Goal: Task Accomplishment & Management: Manage account settings

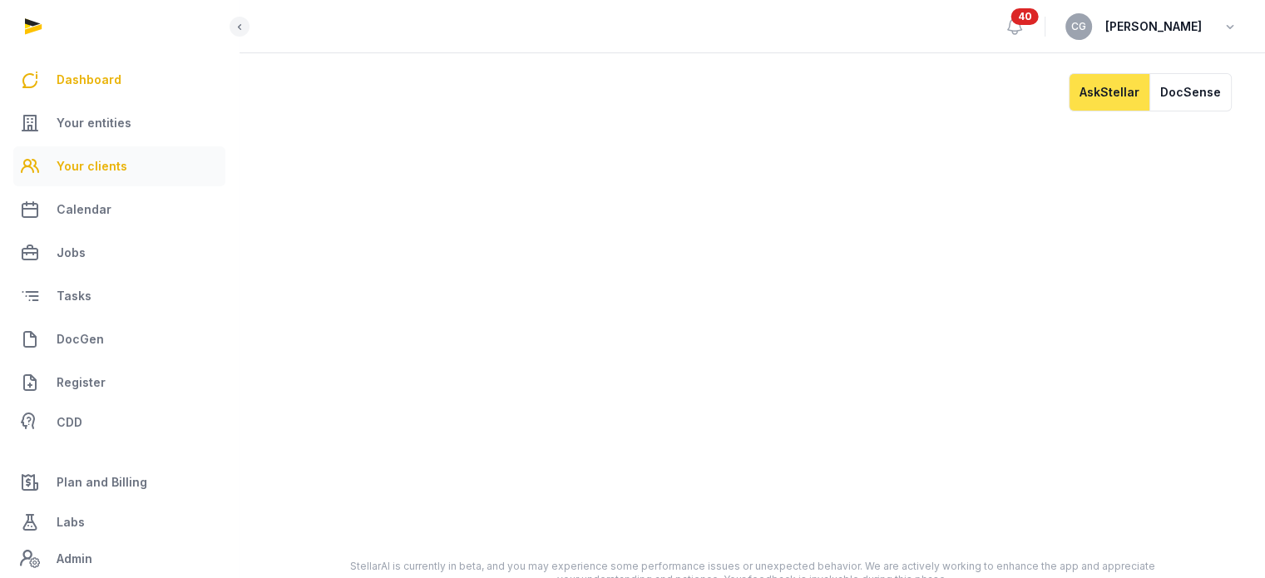
click at [112, 165] on span "Your clients" at bounding box center [92, 166] width 71 height 20
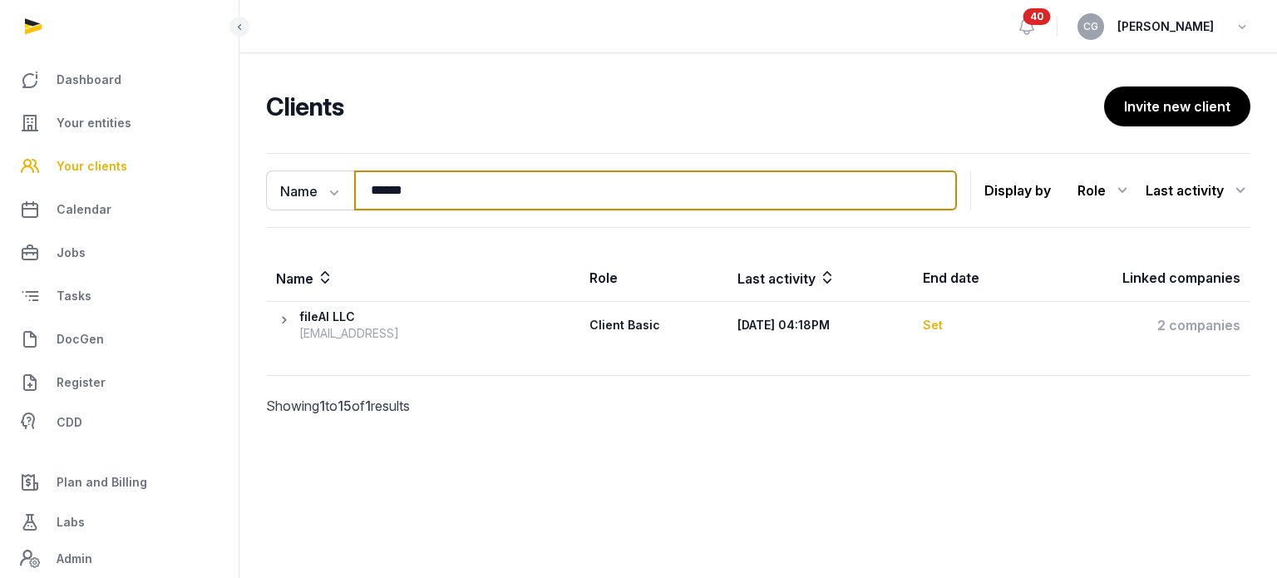
click at [442, 200] on input "******" at bounding box center [655, 190] width 603 height 40
type input "*"
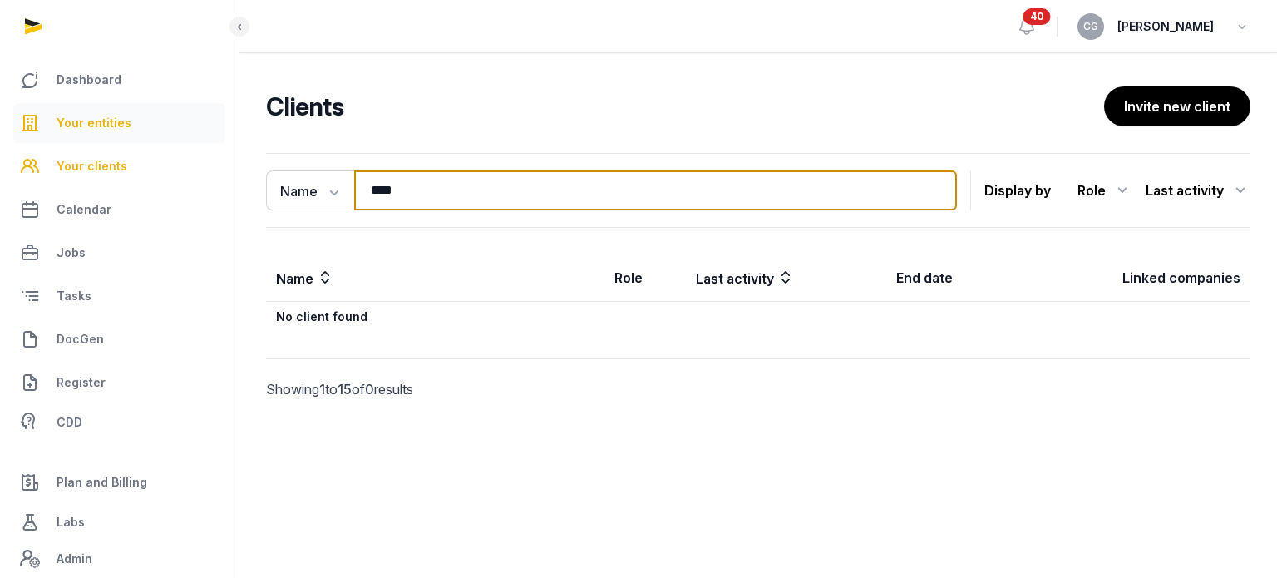
type input "****"
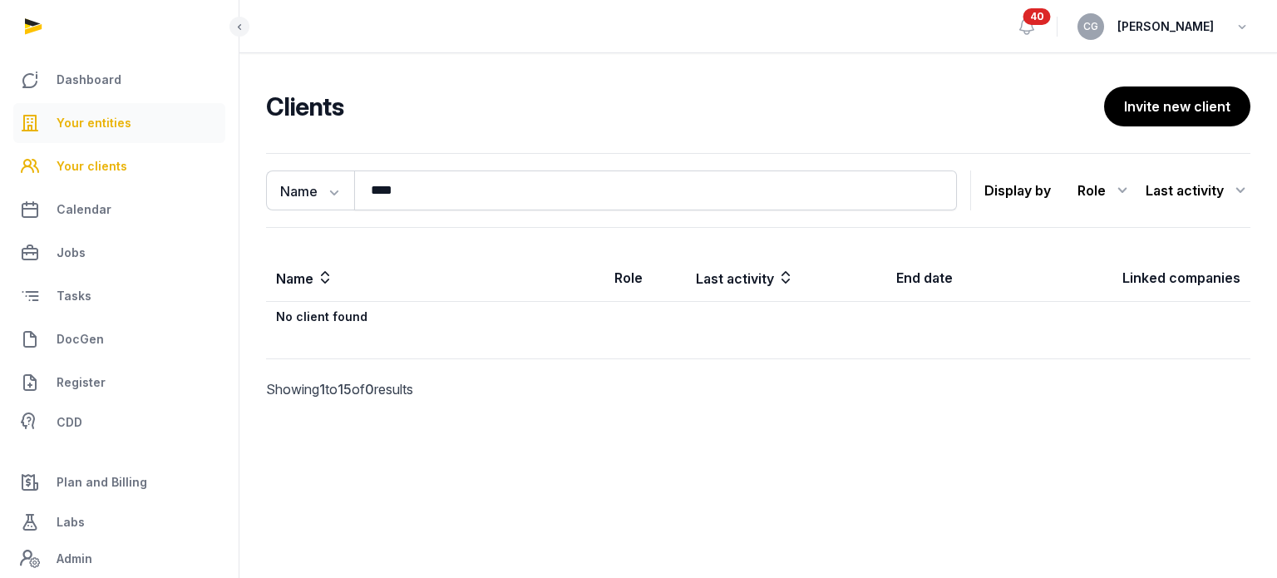
click at [156, 128] on link "Your entities" at bounding box center [119, 123] width 212 height 40
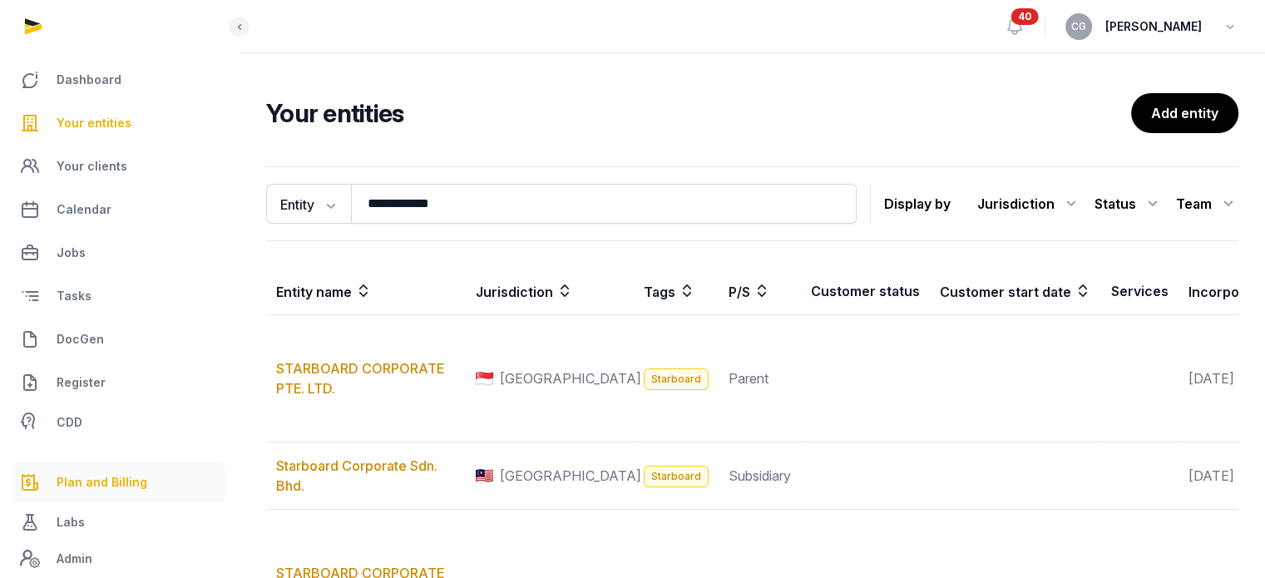
click at [111, 472] on span "Plan and Billing" at bounding box center [102, 482] width 91 height 20
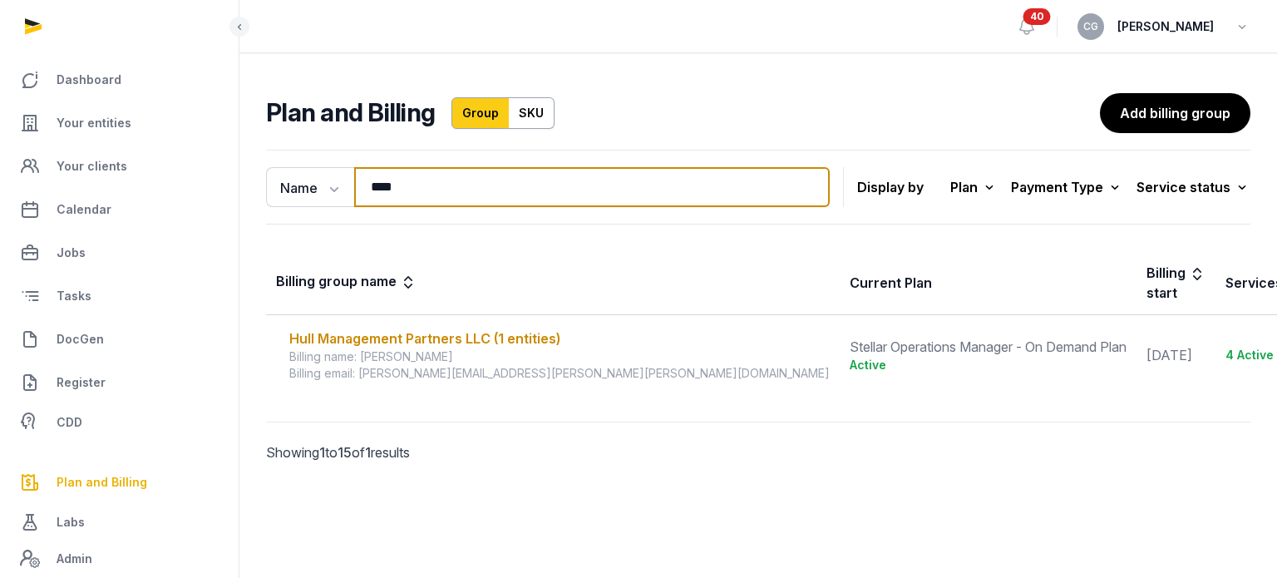
click at [448, 184] on input "****" at bounding box center [592, 187] width 476 height 40
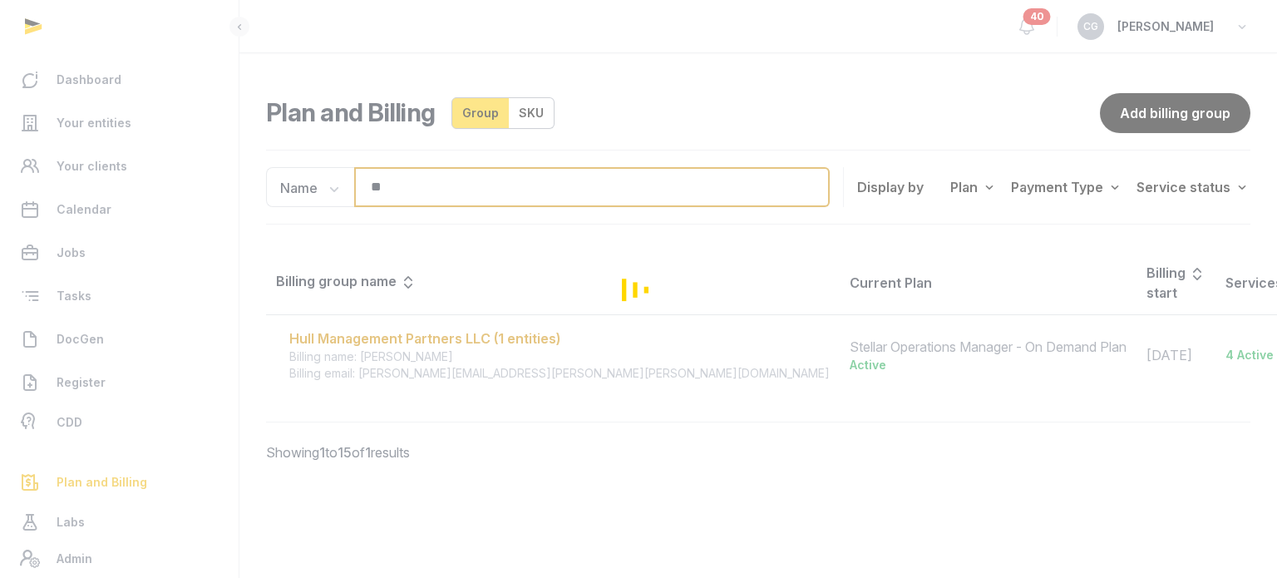
type input "*"
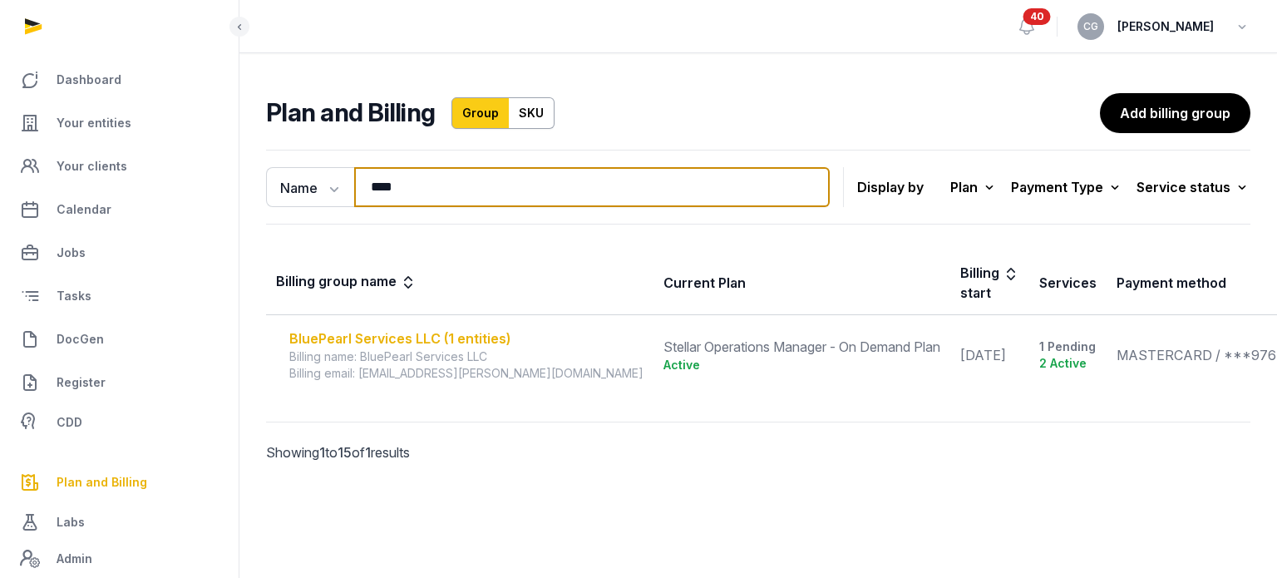
type input "****"
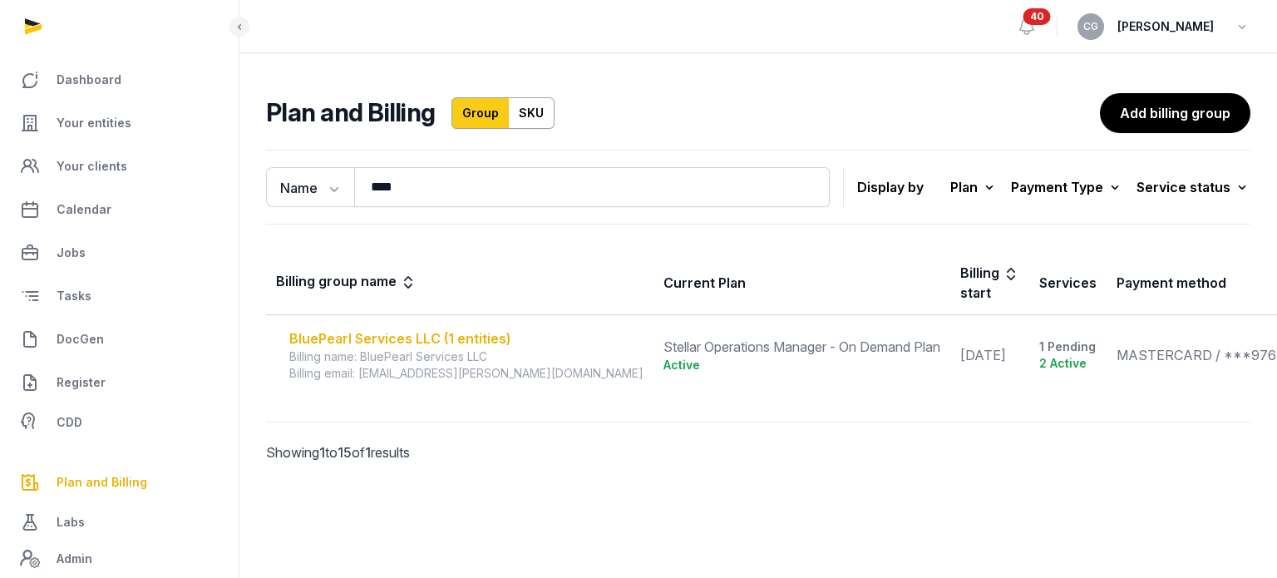
click at [476, 342] on div "BluePearl Services LLC (1 entities)" at bounding box center [466, 338] width 354 height 20
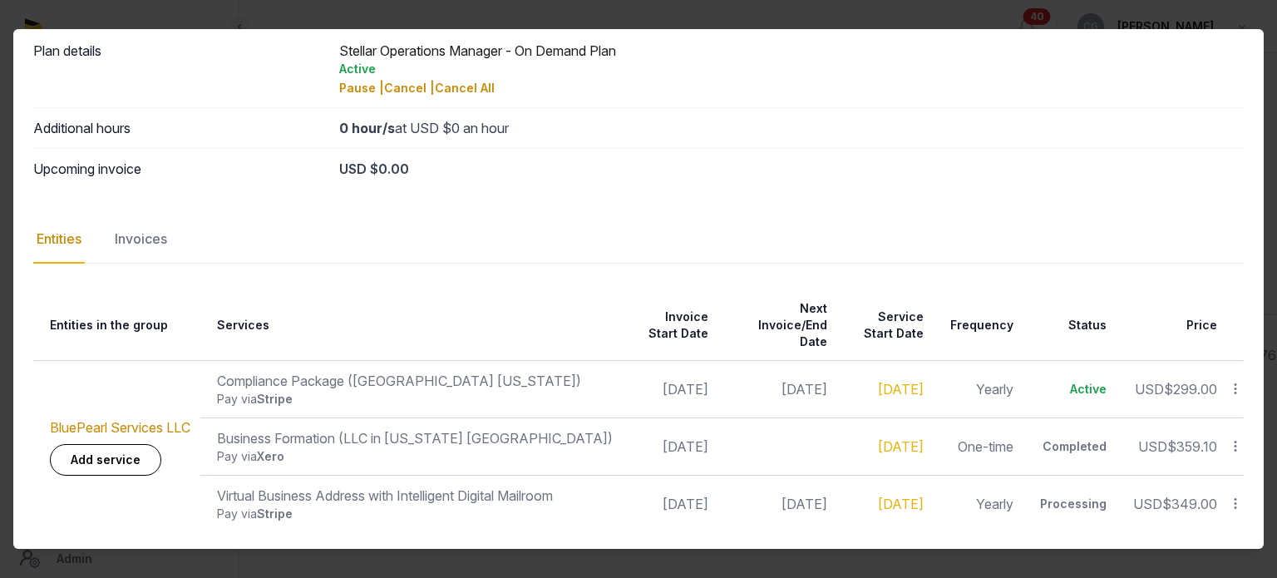
scroll to position [63, 0]
click at [135, 229] on div "Invoices" at bounding box center [140, 238] width 59 height 48
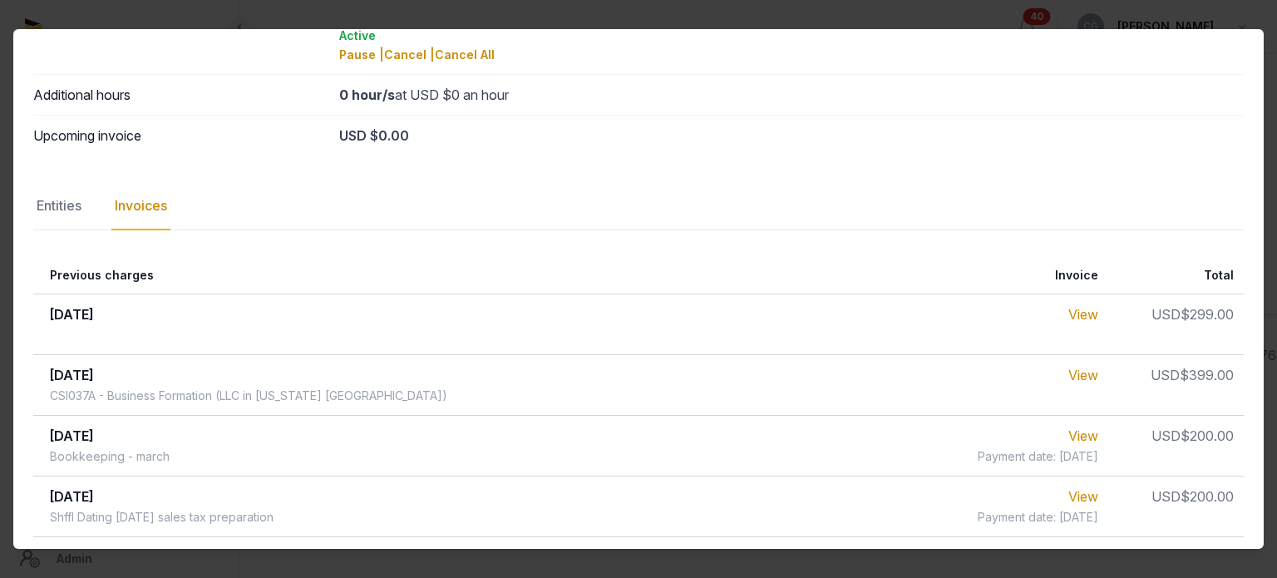
scroll to position [90, 0]
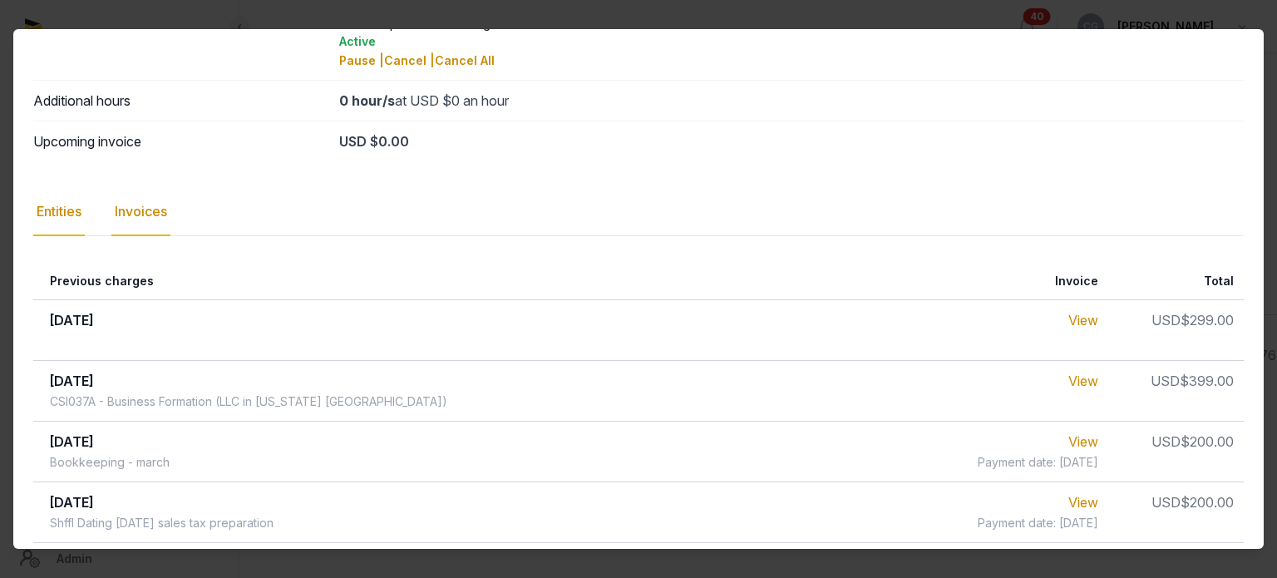
click at [57, 202] on div "Entities" at bounding box center [59, 212] width 52 height 48
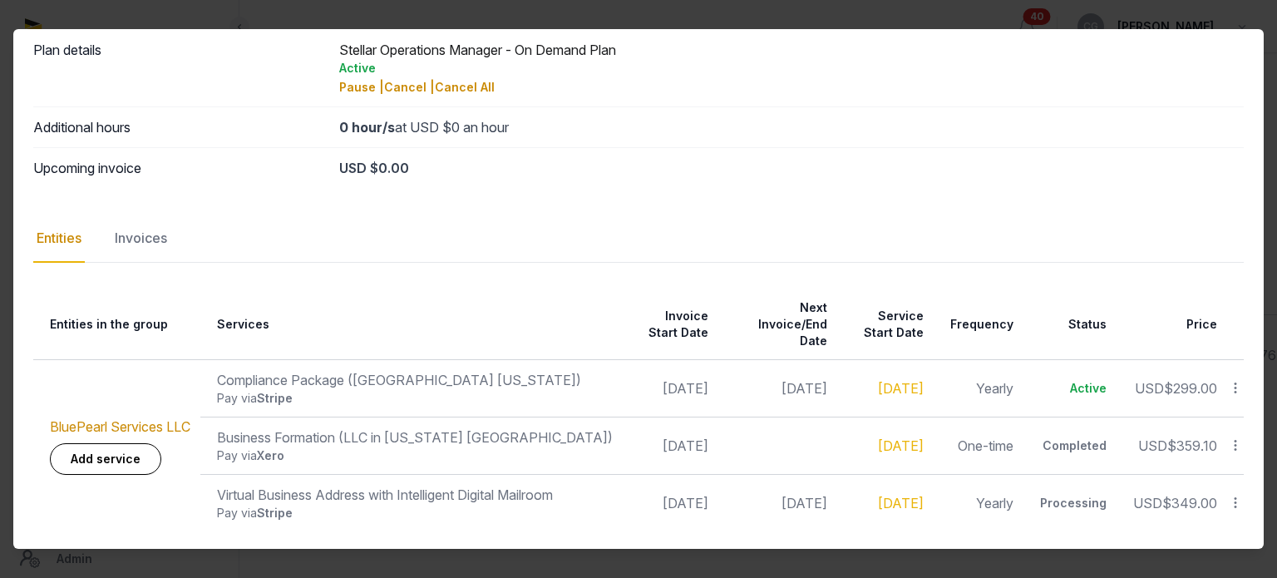
scroll to position [63, 0]
click at [140, 236] on div "Invoices" at bounding box center [140, 238] width 59 height 48
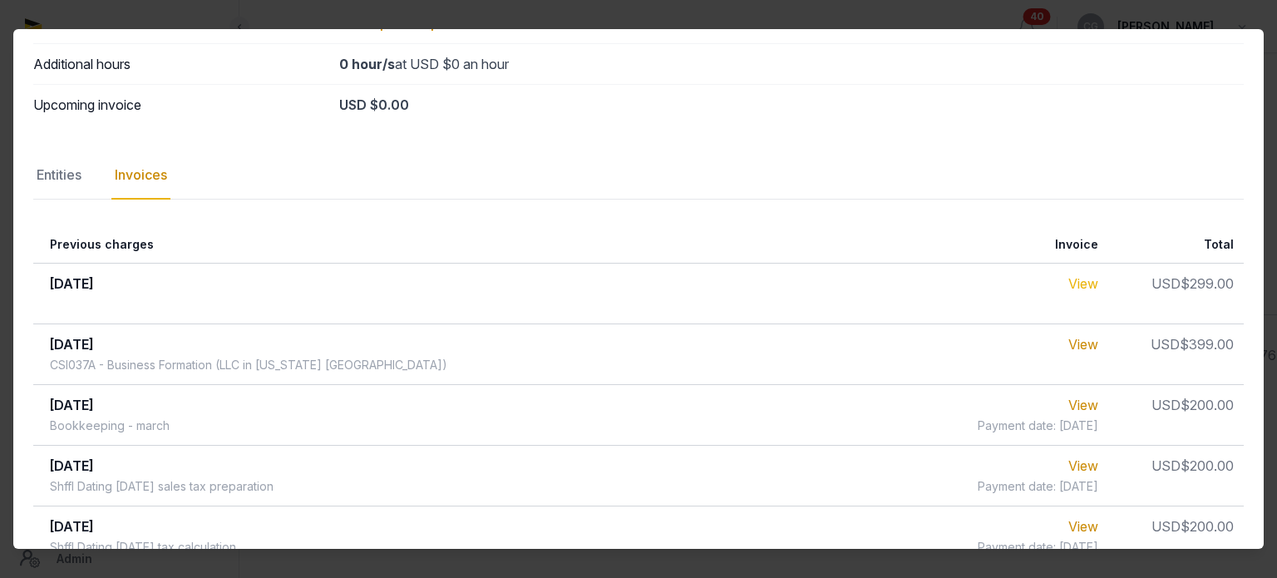
scroll to position [127, 0]
click at [1071, 279] on link "View" at bounding box center [1083, 282] width 30 height 17
click at [1072, 341] on link "View" at bounding box center [1083, 343] width 30 height 17
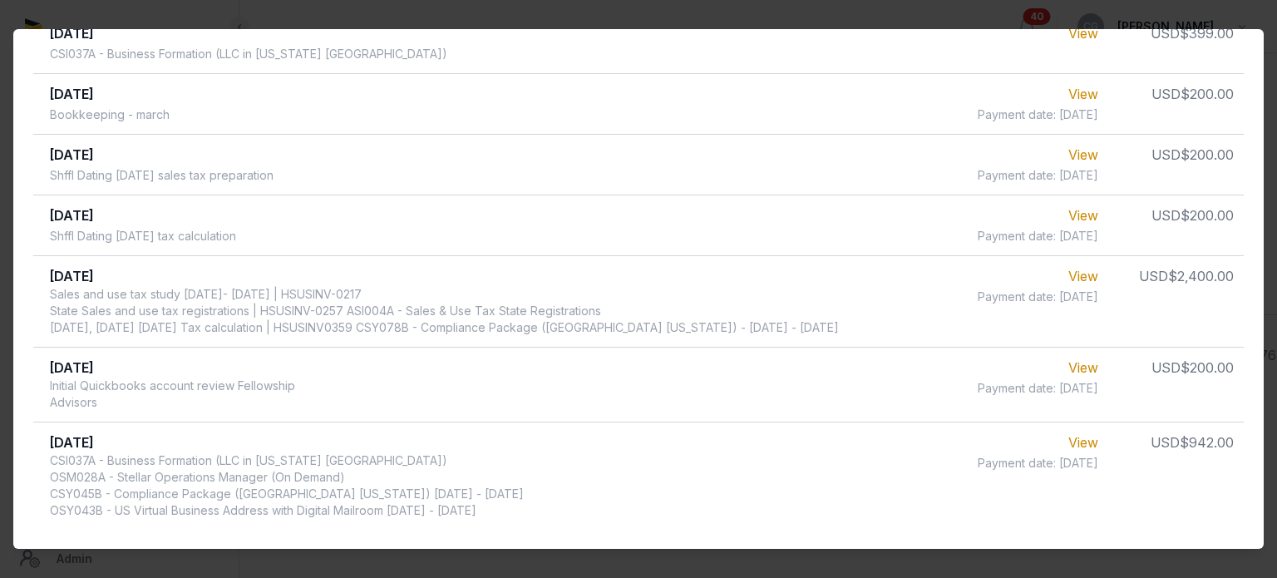
scroll to position [451, 0]
click at [1068, 445] on link "View" at bounding box center [1083, 442] width 30 height 17
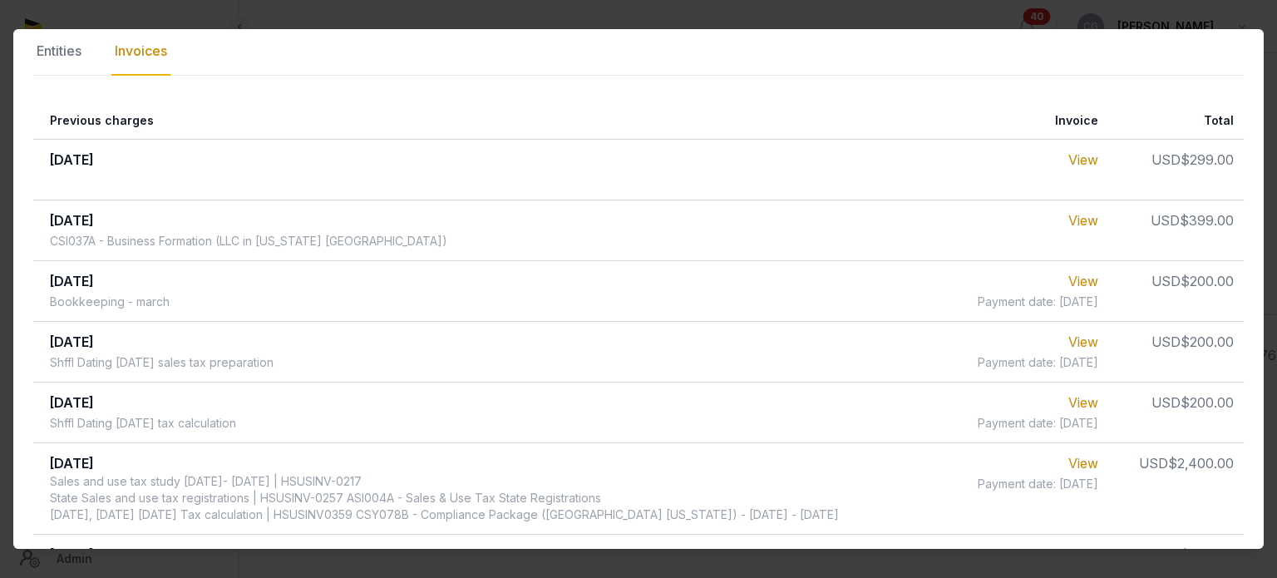
scroll to position [249, 0]
click at [1068, 221] on link "View" at bounding box center [1083, 221] width 30 height 17
